Goal: Entertainment & Leisure: Consume media (video, audio)

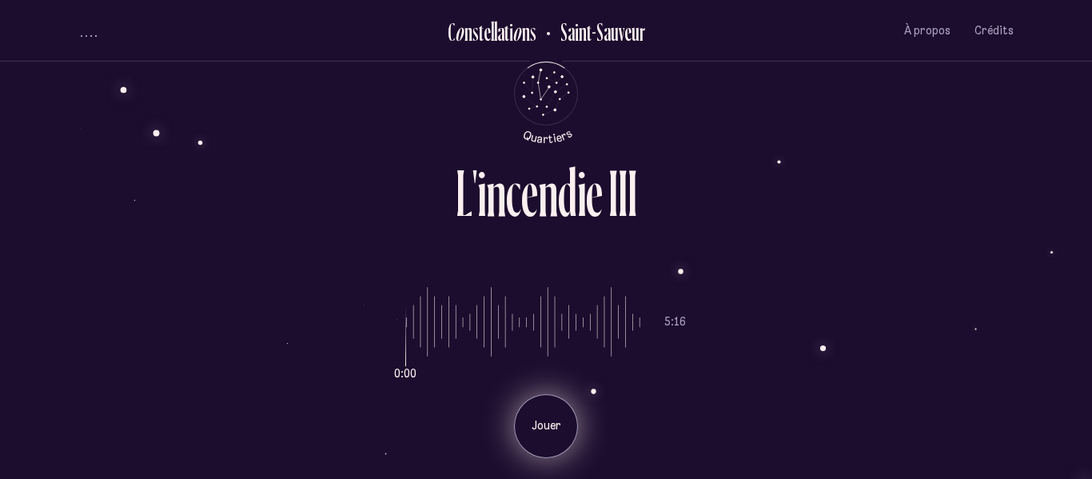
click at [549, 434] on div "Jouer" at bounding box center [546, 426] width 64 height 64
drag, startPoint x: 413, startPoint y: 336, endPoint x: 400, endPoint y: 333, distance: 14.0
click at [406, 333] on input "range" at bounding box center [523, 322] width 234 height 120
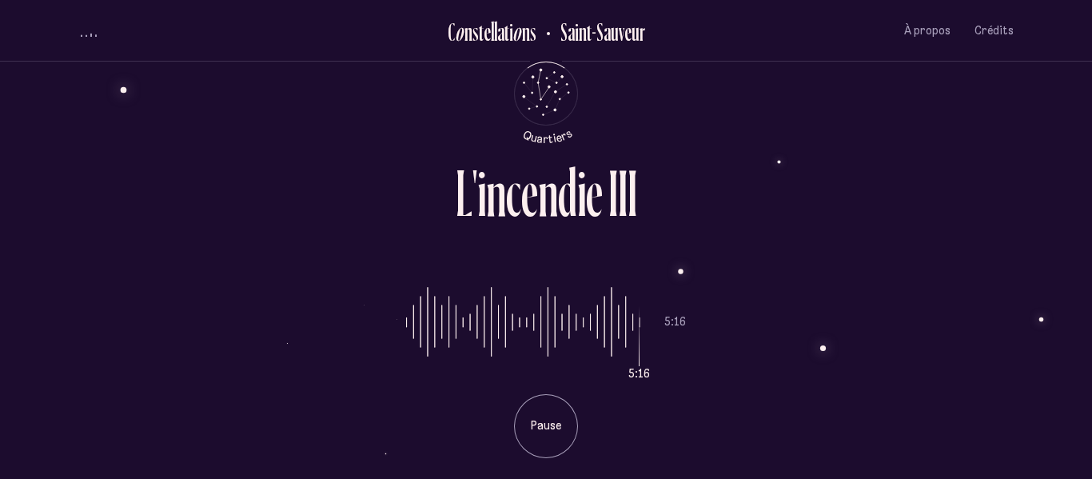
click at [635, 325] on input "range" at bounding box center [523, 322] width 234 height 120
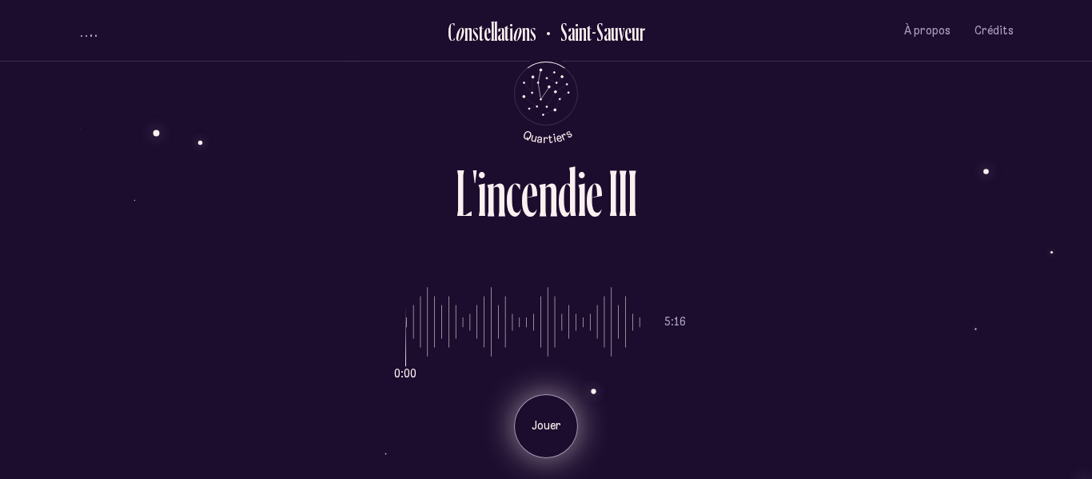
click at [552, 412] on div "Jouer" at bounding box center [546, 426] width 64 height 64
click at [557, 416] on div "Pause" at bounding box center [546, 426] width 64 height 64
click at [557, 416] on div "Jouer" at bounding box center [546, 426] width 64 height 64
click at [557, 416] on div "Pause" at bounding box center [546, 426] width 64 height 64
click at [557, 416] on div "Jouer" at bounding box center [546, 426] width 64 height 64
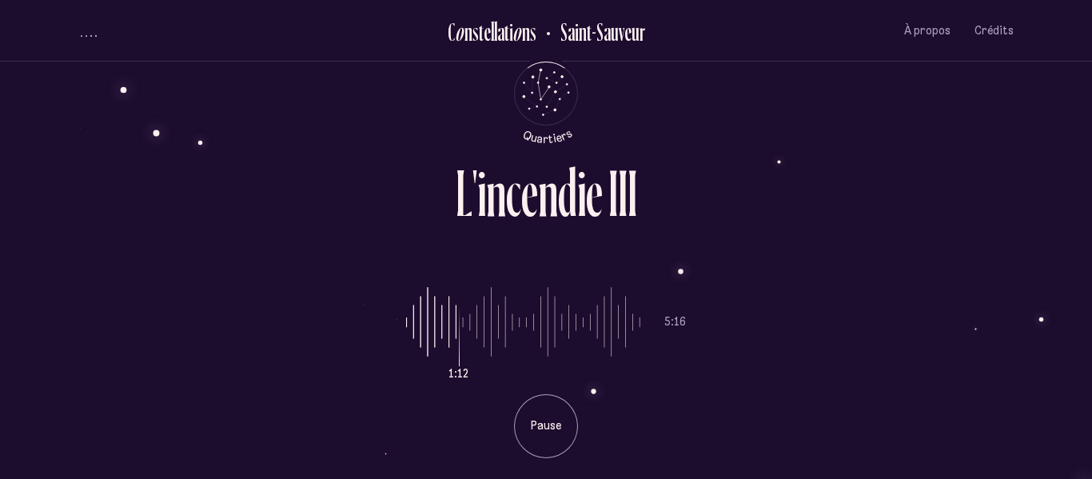
type input "**"
click at [462, 321] on input "range" at bounding box center [523, 322] width 234 height 120
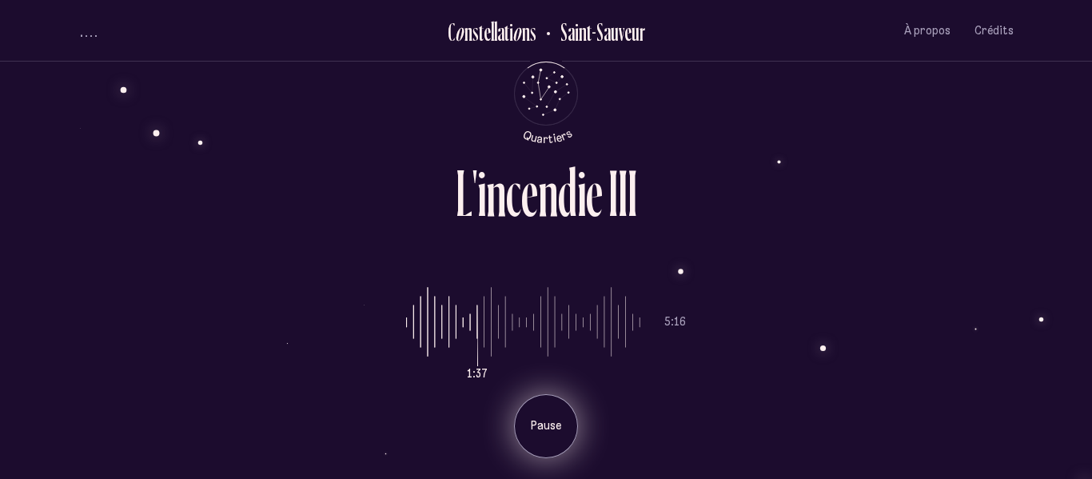
click at [533, 448] on div "Pause" at bounding box center [546, 426] width 64 height 64
click at [534, 448] on div "Pause" at bounding box center [546, 426] width 64 height 64
click at [563, 434] on div "Jouer" at bounding box center [546, 426] width 64 height 64
click at [557, 414] on div "Pause" at bounding box center [546, 426] width 64 height 64
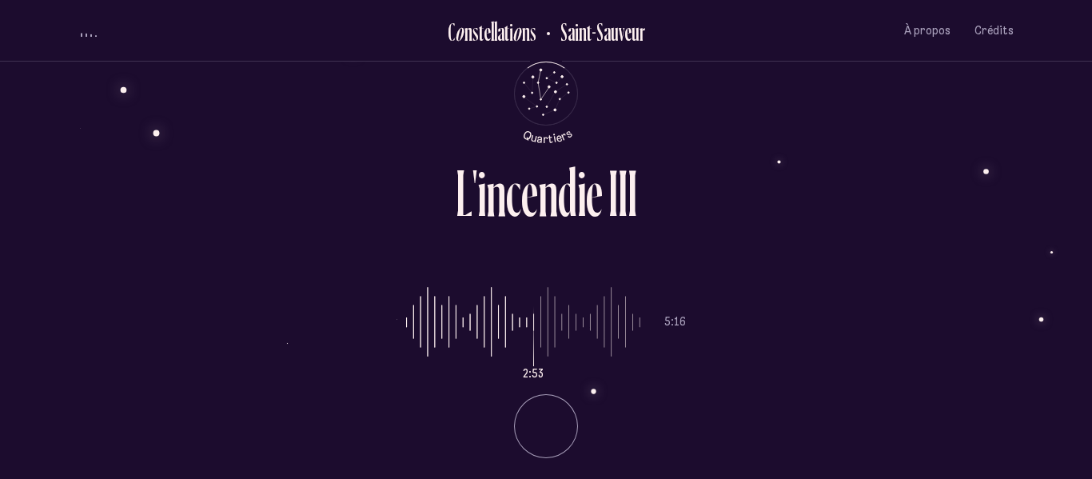
click at [557, 414] on li "Pause" at bounding box center [546, 420] width 280 height 76
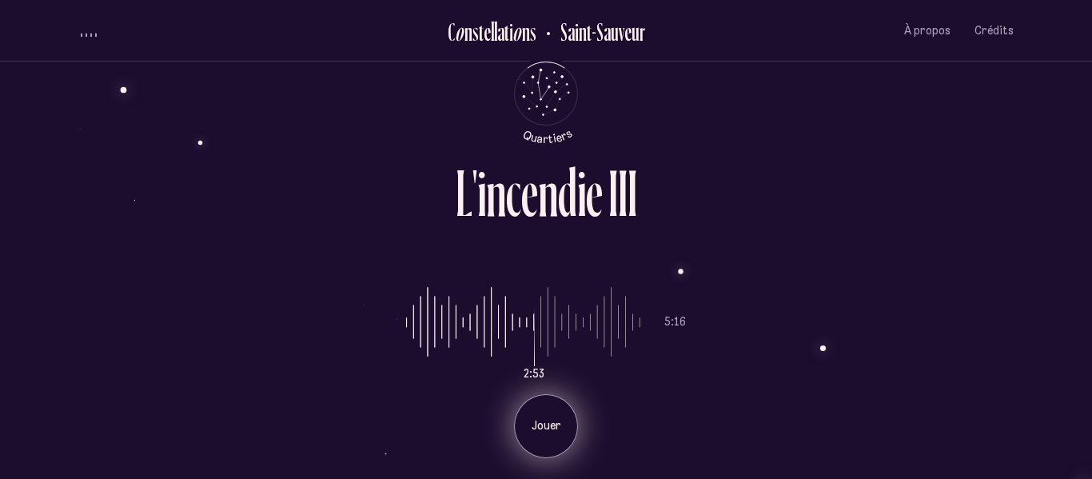
click at [522, 432] on div "Jouer" at bounding box center [546, 426] width 64 height 64
click at [548, 429] on p "Pause" at bounding box center [546, 426] width 40 height 16
click at [553, 432] on p "Jouer" at bounding box center [546, 426] width 40 height 16
click at [553, 432] on p "Pause" at bounding box center [546, 426] width 40 height 16
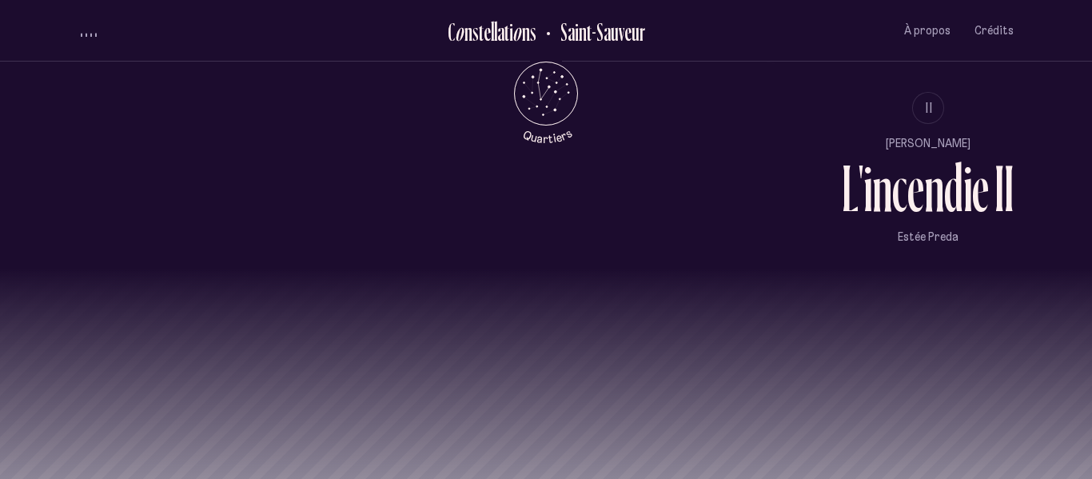
scroll to position [1487, 0]
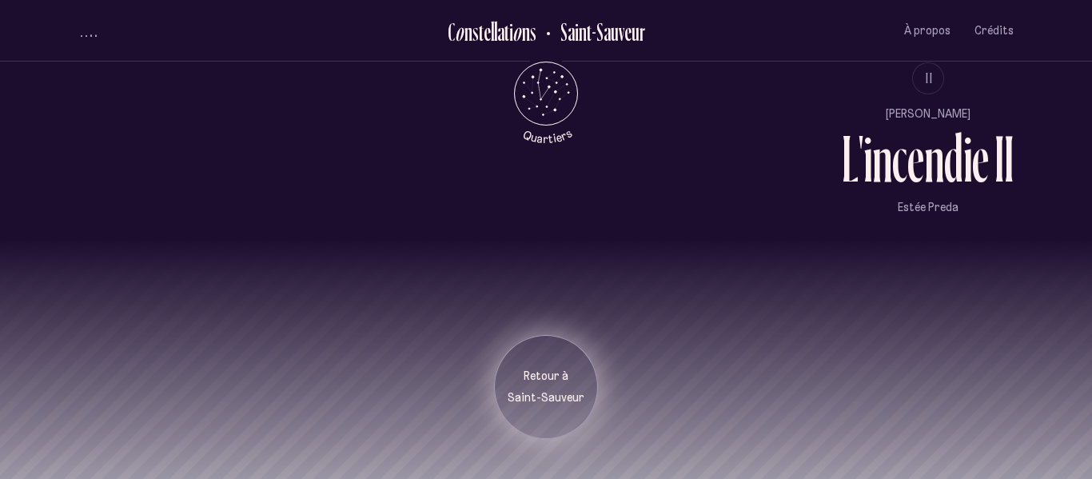
click at [561, 392] on p "Saint-Sauveur" at bounding box center [546, 398] width 80 height 16
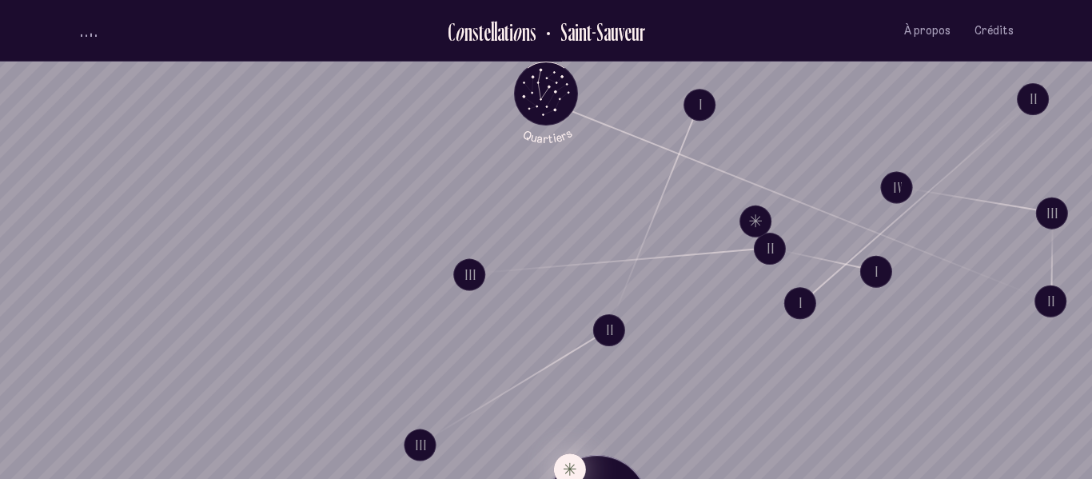
click at [571, 471] on button "Explore Étoile solitaire IV" at bounding box center [570, 469] width 32 height 32
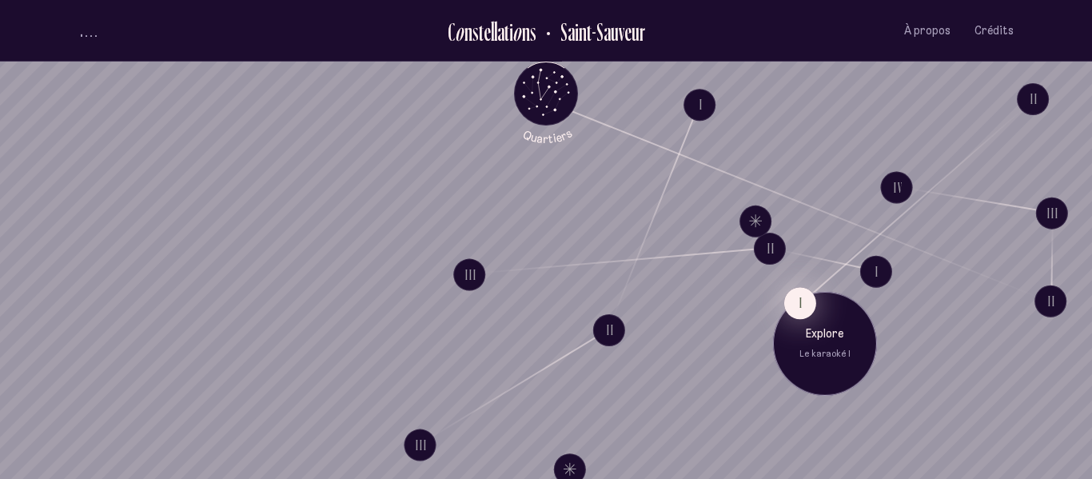
click at [807, 301] on button "I" at bounding box center [800, 303] width 32 height 32
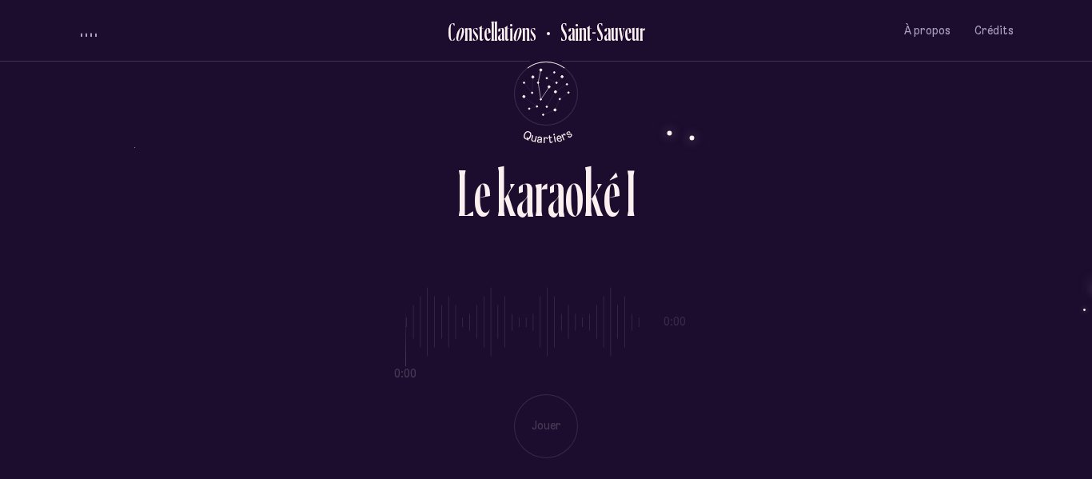
click at [558, 417] on div "0:00 0:00 Jouer" at bounding box center [545, 360] width 935 height 196
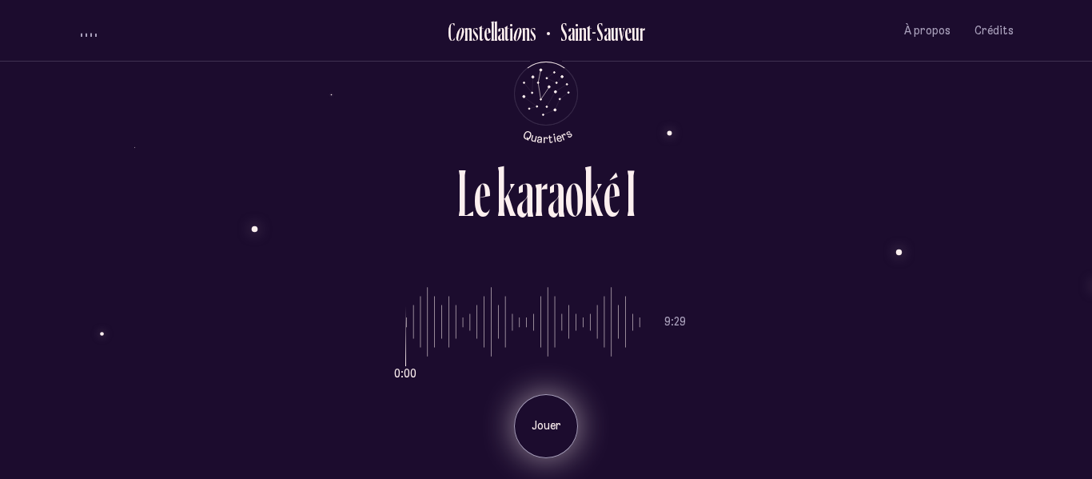
click at [560, 402] on div "Jouer" at bounding box center [546, 426] width 64 height 64
click at [566, 423] on div "Pause" at bounding box center [546, 426] width 64 height 64
click at [566, 423] on div "Jouer" at bounding box center [546, 426] width 64 height 64
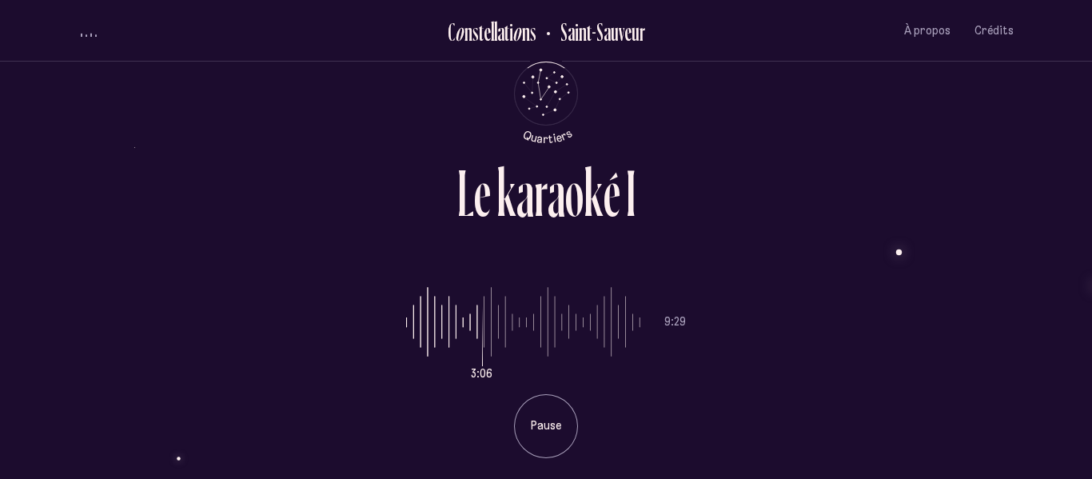
click at [408, 325] on input "range" at bounding box center [523, 322] width 234 height 120
click at [412, 326] on input "range" at bounding box center [523, 322] width 234 height 120
drag, startPoint x: 478, startPoint y: 341, endPoint x: 396, endPoint y: 346, distance: 81.7
click at [406, 346] on input "range" at bounding box center [523, 322] width 234 height 120
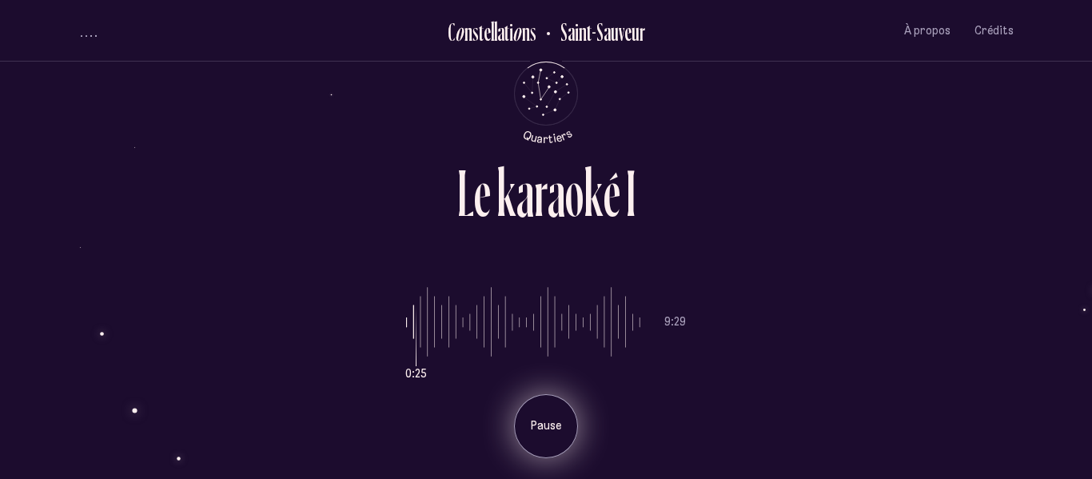
click at [553, 423] on p "Pause" at bounding box center [546, 426] width 40 height 16
click at [553, 423] on p "Jouer" at bounding box center [546, 426] width 40 height 16
click at [542, 427] on p "Pause" at bounding box center [546, 426] width 40 height 16
click at [542, 427] on p "Jouer" at bounding box center [546, 426] width 40 height 16
click at [542, 427] on p "Pause" at bounding box center [546, 426] width 40 height 16
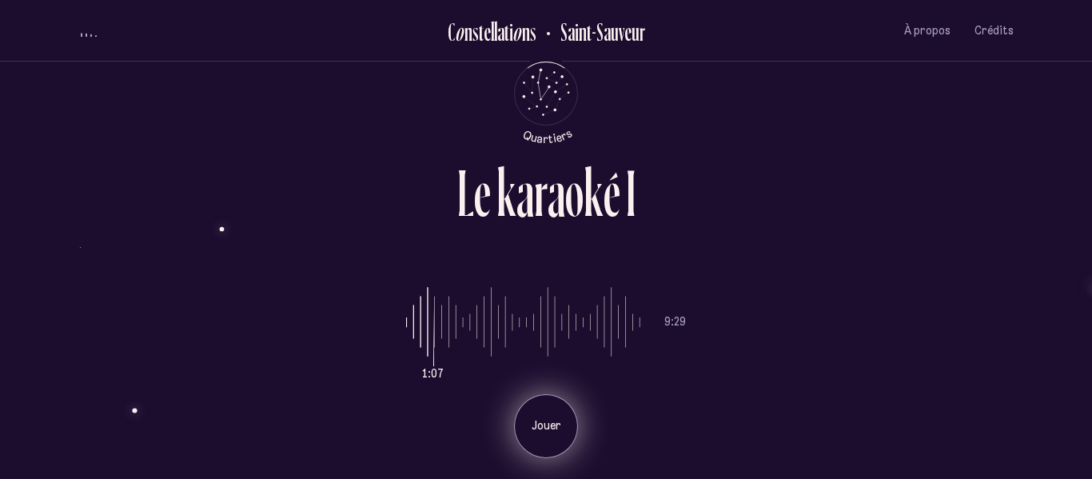
click at [542, 427] on p "Jouer" at bounding box center [546, 426] width 40 height 16
click at [542, 427] on p "Pause" at bounding box center [546, 426] width 40 height 16
click at [537, 420] on p "Jouer" at bounding box center [546, 426] width 40 height 16
drag, startPoint x: 472, startPoint y: 327, endPoint x: 482, endPoint y: 324, distance: 10.9
click at [482, 324] on input "range" at bounding box center [523, 322] width 234 height 120
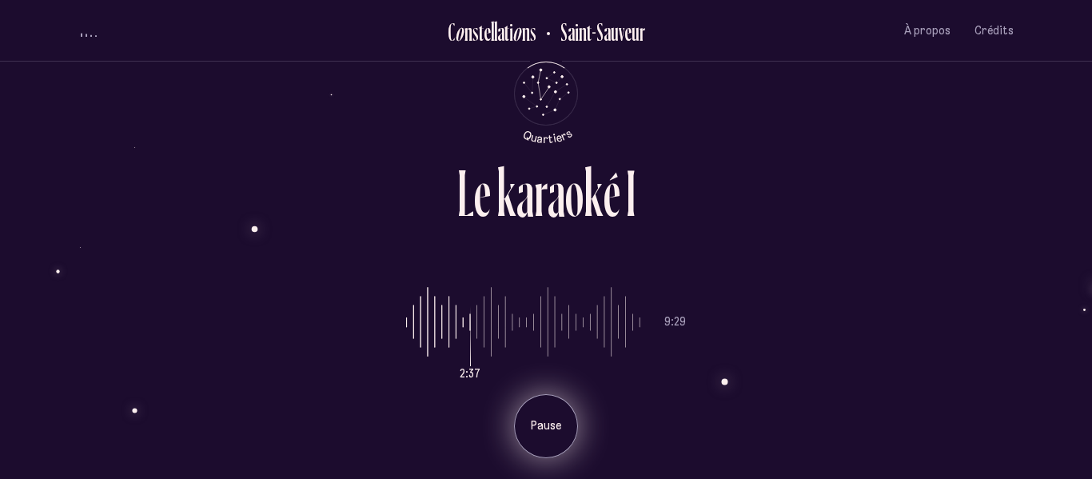
click at [473, 329] on input "range" at bounding box center [523, 322] width 234 height 120
click at [508, 325] on input "range" at bounding box center [523, 322] width 234 height 120
click at [516, 319] on input "range" at bounding box center [523, 322] width 234 height 120
type input "***"
click at [523, 324] on input "range" at bounding box center [523, 322] width 234 height 120
